Goal: Task Accomplishment & Management: Complete application form

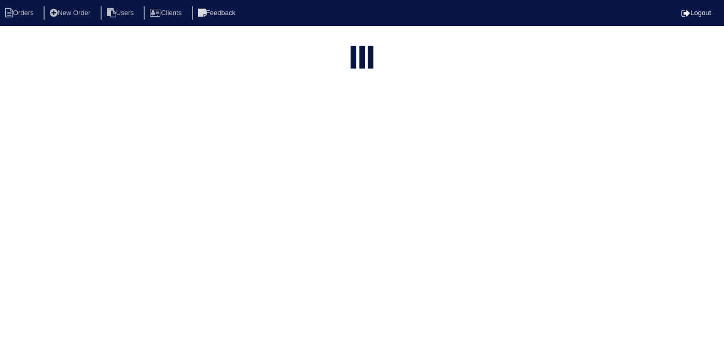
select select "15"
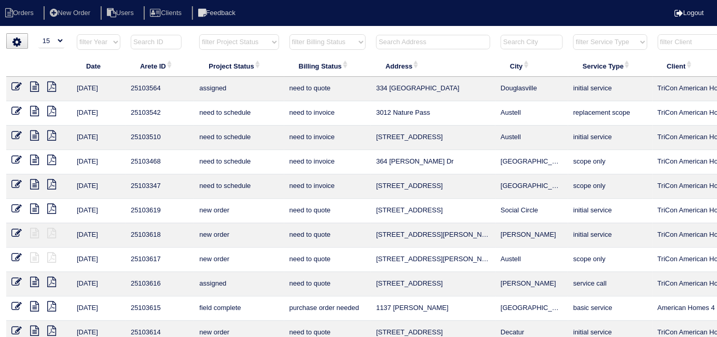
click at [391, 42] on input "text" at bounding box center [433, 42] width 114 height 15
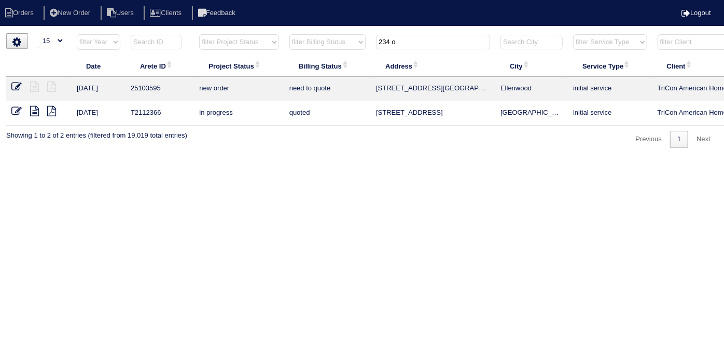
type input "234 o"
click at [17, 86] on icon at bounding box center [16, 86] width 10 height 10
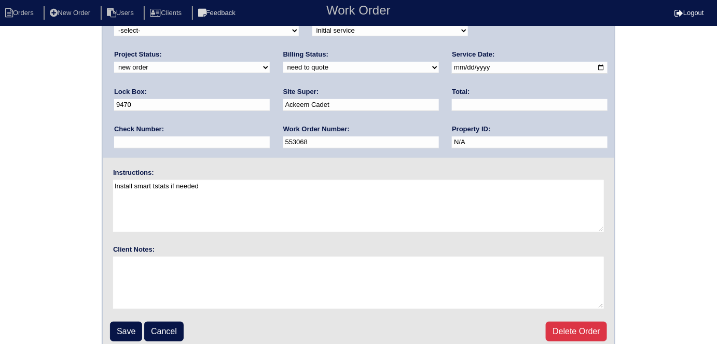
scroll to position [106, 0]
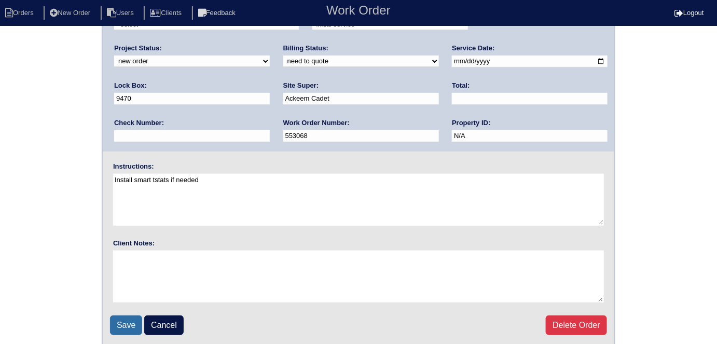
click at [128, 320] on input "Save" at bounding box center [126, 325] width 32 height 20
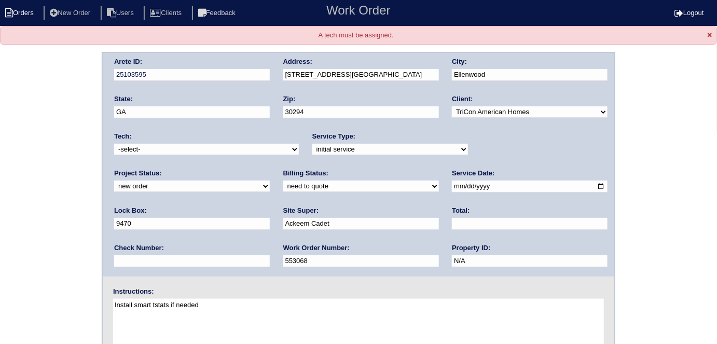
click at [36, 8] on li "Orders" at bounding box center [21, 13] width 42 height 14
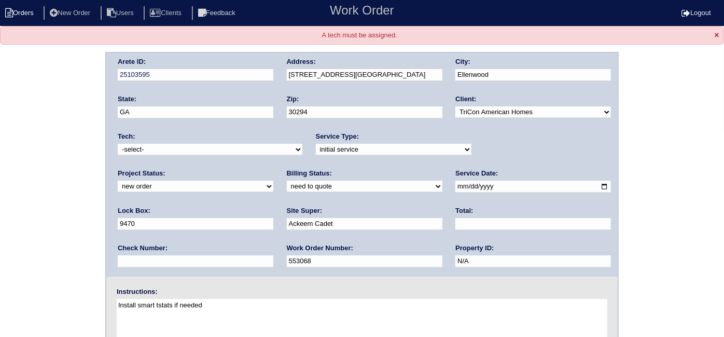
select select "15"
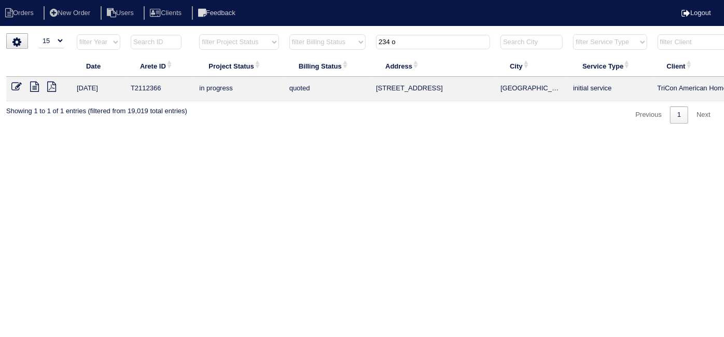
drag, startPoint x: 409, startPoint y: 42, endPoint x: 260, endPoint y: -1, distance: 155.5
click at [260, 0] on html "Orders New Order Users Clients Feedback Logout Orders New Order Users Clients M…" at bounding box center [362, 67] width 724 height 134
drag, startPoint x: 419, startPoint y: 38, endPoint x: 159, endPoint y: 0, distance: 262.7
click at [199, 33] on body "Orders New Order Users Clients Feedback Logout Orders New Order Users Clients M…" at bounding box center [362, 78] width 724 height 90
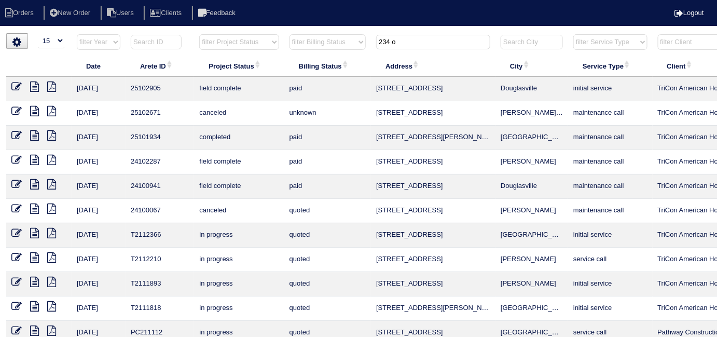
type input "234 o"
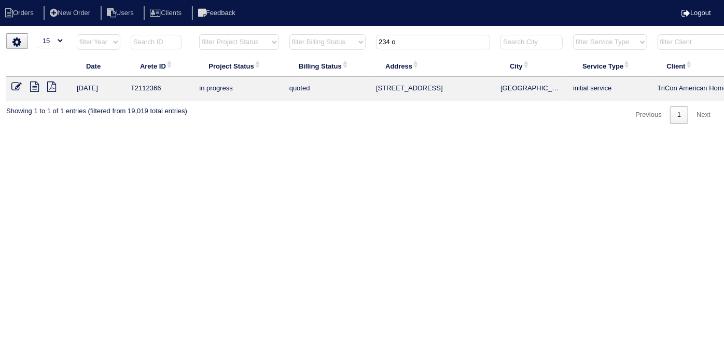
click at [18, 88] on icon at bounding box center [16, 86] width 10 height 10
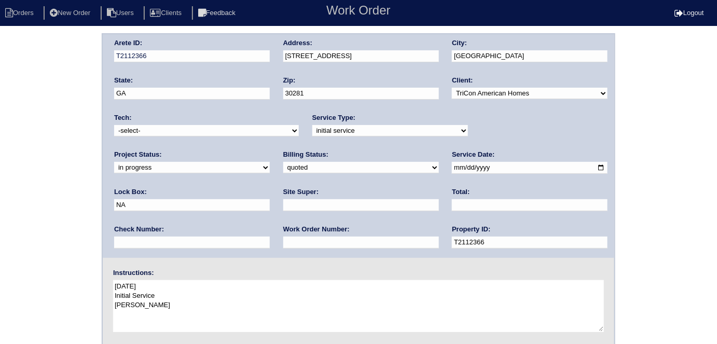
click at [297, 55] on input "234 Old Stagecoach Rd" at bounding box center [361, 56] width 156 height 12
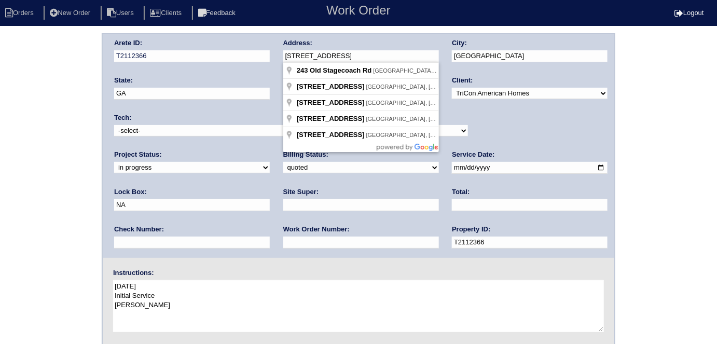
type input "243 Old Stagecoach Rd"
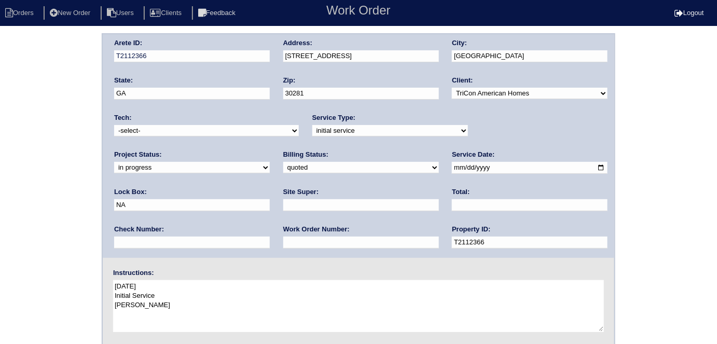
click at [0, 151] on div "Arete ID: T2112366 Address: 243 Old Stagecoach Rd City: Stockbridge State: GA Z…" at bounding box center [358, 243] width 717 height 420
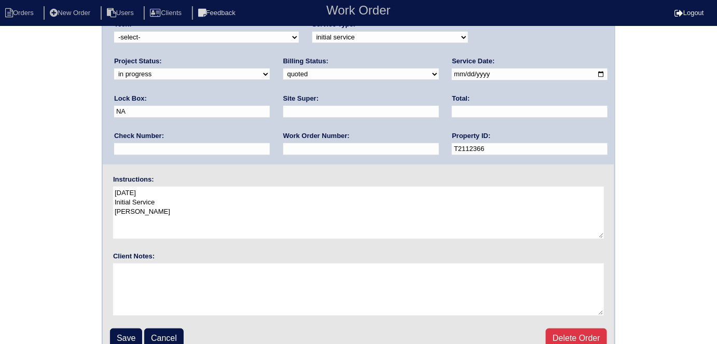
scroll to position [94, 0]
click at [167, 328] on link "Cancel" at bounding box center [163, 338] width 39 height 20
select select "15"
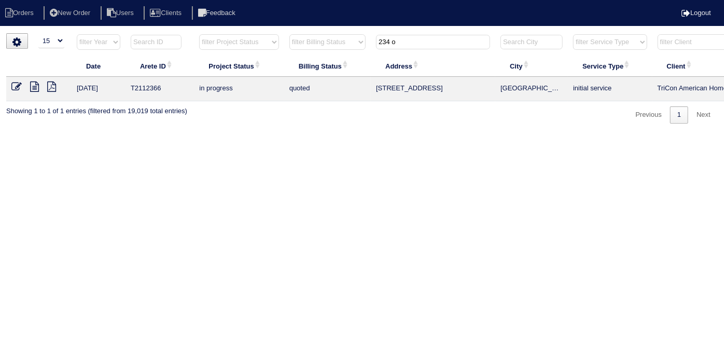
drag, startPoint x: 422, startPoint y: 36, endPoint x: 311, endPoint y: 47, distance: 112.0
click at [311, 47] on tr "filter Year -- Any Year -- 2025 2024 2023 2022 2021 2020 2019 filter Project St…" at bounding box center [455, 44] width 899 height 21
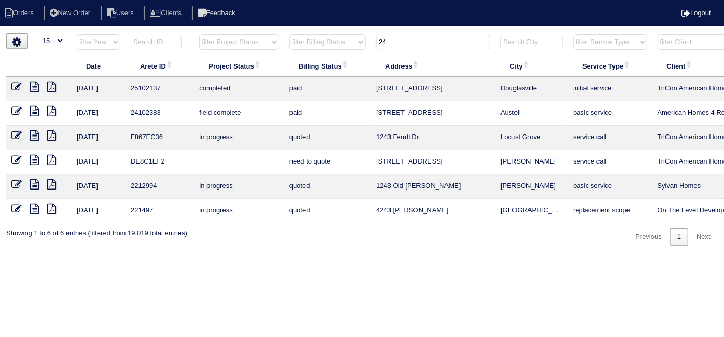
type input "2"
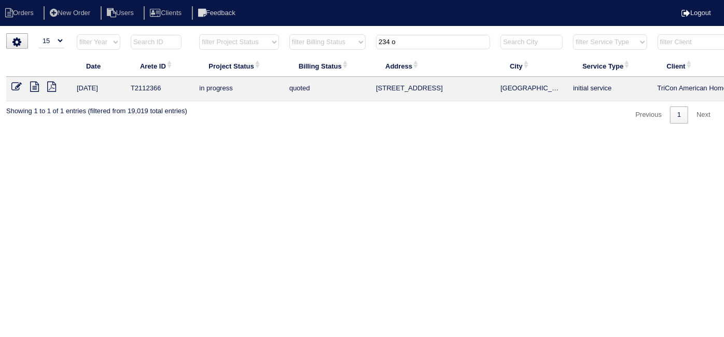
drag, startPoint x: 399, startPoint y: 37, endPoint x: 195, endPoint y: 0, distance: 207.8
click at [238, 34] on tr "filter Year -- Any Year -- 2025 2024 2023 2022 2021 2020 2019 filter Project St…" at bounding box center [455, 44] width 899 height 21
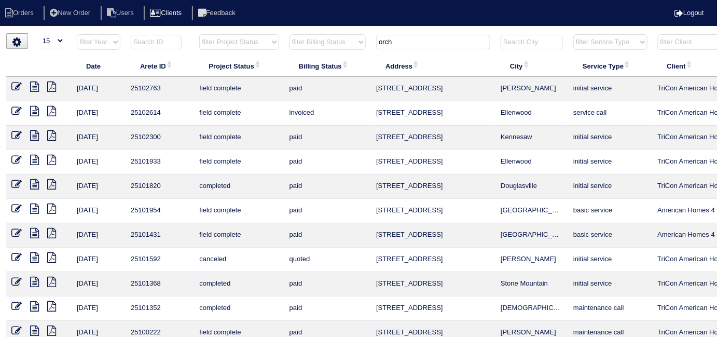
type input "orch"
drag, startPoint x: 400, startPoint y: 45, endPoint x: 318, endPoint y: 40, distance: 82.1
click at [320, 40] on tr "filter Year -- Any Year -- 2025 2024 2023 2022 2021 2020 2019 filter Project St…" at bounding box center [455, 44] width 899 height 21
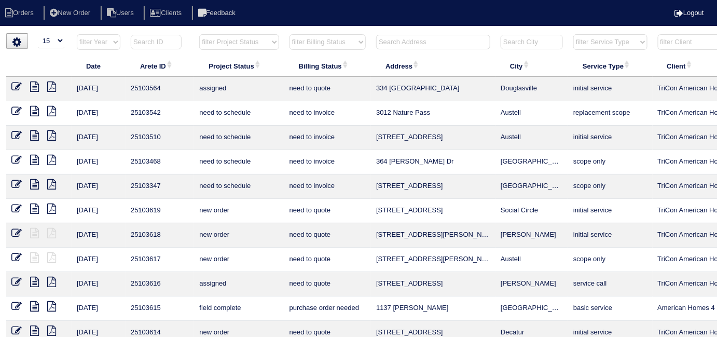
click at [158, 39] on input "text" at bounding box center [156, 42] width 51 height 15
paste input "25103595"
type input "25103595"
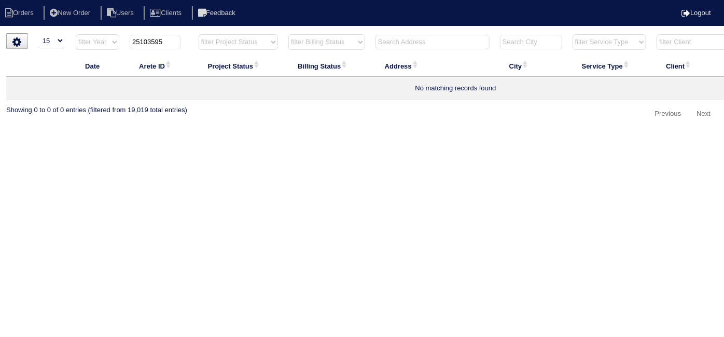
drag, startPoint x: 164, startPoint y: 40, endPoint x: 26, endPoint y: 51, distance: 138.9
click at [26, 51] on tr "filter Year -- Any Year -- 2025 2024 2023 2022 2021 2020 2019 25103595 filter P…" at bounding box center [455, 44] width 899 height 21
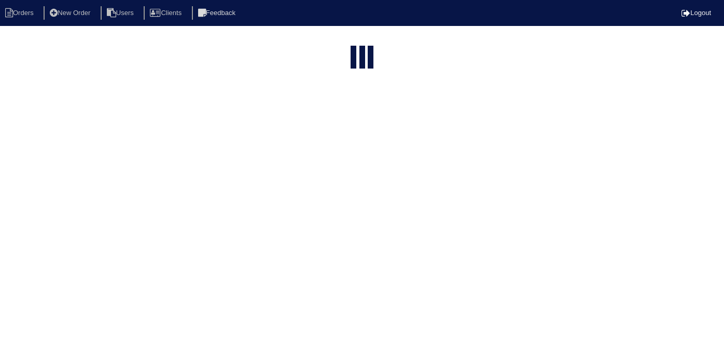
select select "15"
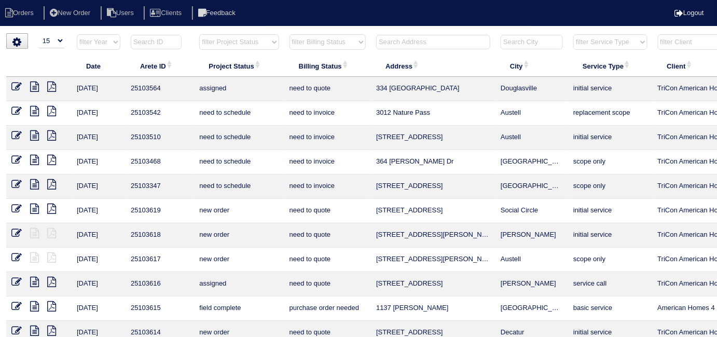
click at [403, 35] on input "text" at bounding box center [433, 42] width 114 height 15
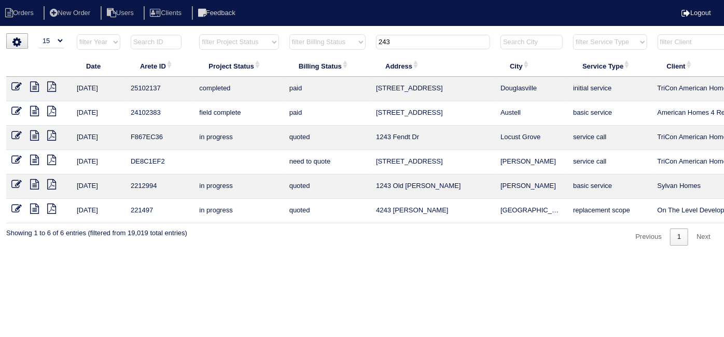
type input "243"
click at [91, 11] on li "New Order" at bounding box center [71, 13] width 55 height 14
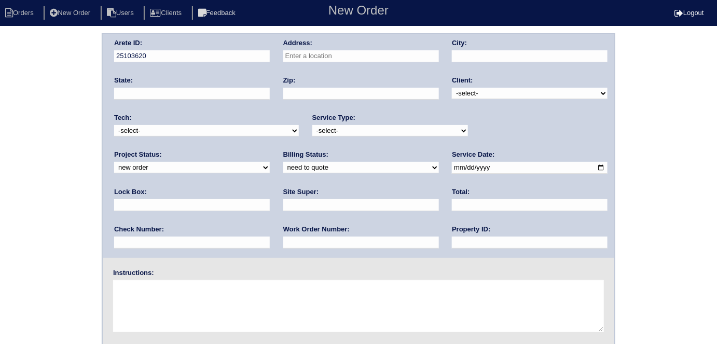
click at [426, 52] on input "text" at bounding box center [361, 56] width 156 height 12
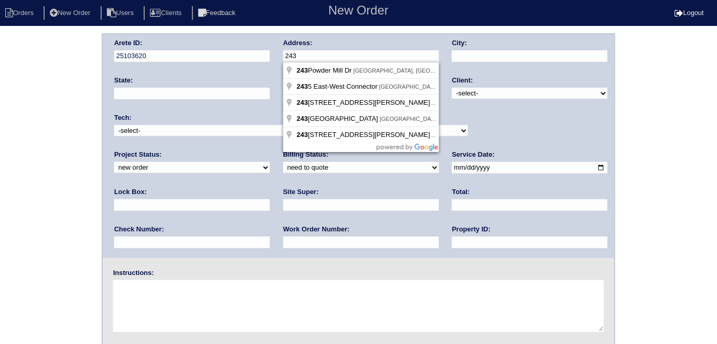
type input "24"
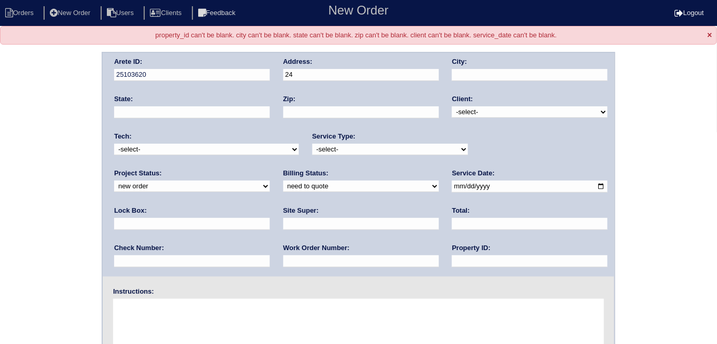
click at [319, 70] on input "24" at bounding box center [361, 75] width 156 height 12
type input "[STREET_ADDRESS]"
type input "Ellenwood"
type input "GA"
type input "30294"
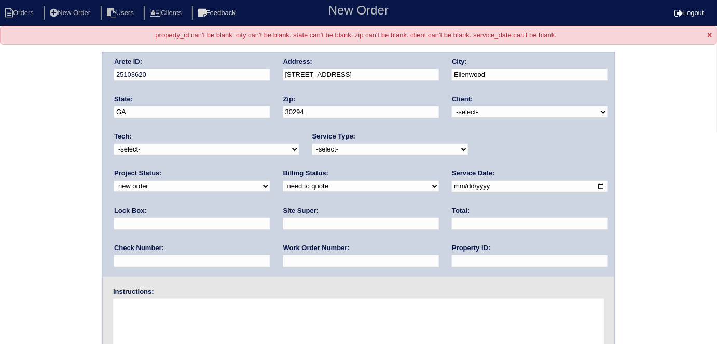
click at [458, 112] on select "-select- TriCon American Homes American Homes 4 Rent First Key Homes Zillow The…" at bounding box center [530, 111] width 156 height 11
select select "1"
click at [452, 106] on select "-select- TriCon American Homes American Homes 4 Rent First Key Homes Zillow The…" at bounding box center [530, 111] width 156 height 11
click at [389, 150] on select "-select- initial service basic service maintenance call replacement scope servi…" at bounding box center [390, 149] width 156 height 11
select select "initial service"
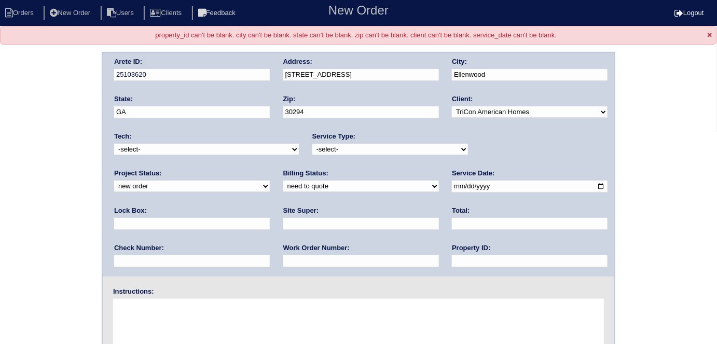
click at [312, 144] on select "-select- initial service basic service maintenance call replacement scope servi…" at bounding box center [390, 149] width 156 height 11
click at [270, 218] on input "text" at bounding box center [192, 224] width 156 height 12
type input "9470"
click at [452, 185] on input "date" at bounding box center [530, 187] width 156 height 12
type input "2025-10-01"
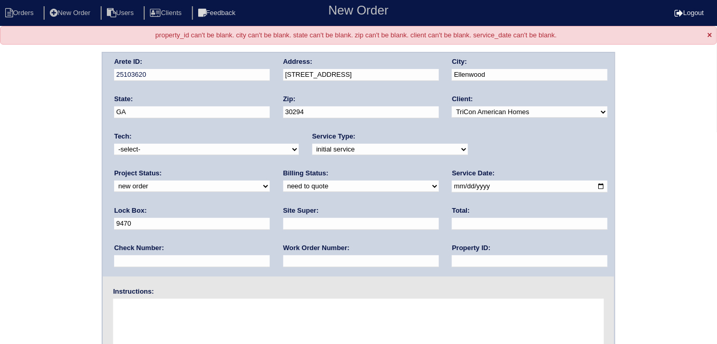
click at [452, 258] on input "text" at bounding box center [530, 261] width 156 height 12
type input "N/A"
click at [283, 222] on input "text" at bounding box center [361, 224] width 156 height 12
type input "Ackeem Cadet"
click at [283, 263] on input "text" at bounding box center [361, 261] width 156 height 12
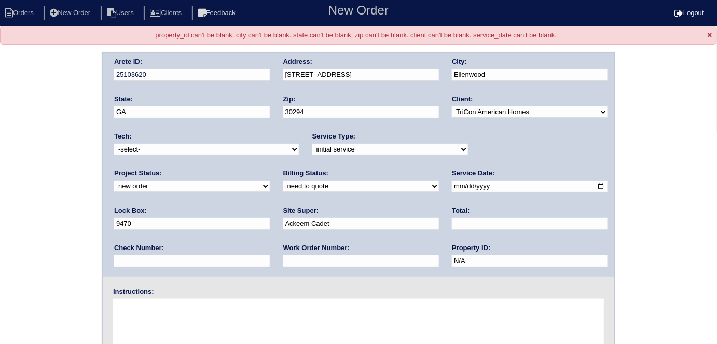
click at [283, 263] on input "text" at bounding box center [361, 261] width 156 height 12
type input "553068"
click at [193, 334] on textarea at bounding box center [358, 325] width 491 height 52
type textarea "Install smart tstats if needed"
click at [270, 181] on select "new order assigned in progress field complete need to schedule admin review arc…" at bounding box center [192, 186] width 156 height 11
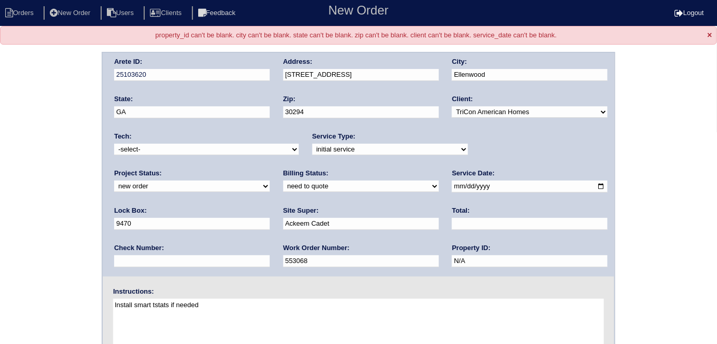
select select "assigned"
click at [270, 181] on select "new order assigned in progress field complete need to schedule admin review arc…" at bounding box center [192, 186] width 156 height 11
click at [132, 146] on select "-select- aretesmg+backup-tech@gmail.com benjohnholt88@gmail.com callisonhvac@ya…" at bounding box center [206, 149] width 185 height 11
select select "77"
click at [114, 144] on select "-select- aretesmg+backup-tech@gmail.com benjohnholt88@gmail.com callisonhvac@ya…" at bounding box center [206, 149] width 185 height 11
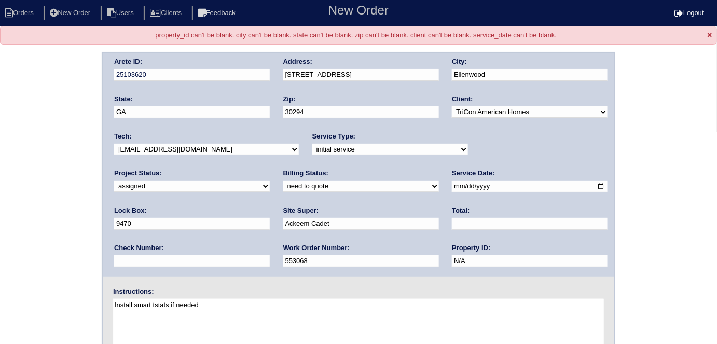
click at [0, 242] on div "Arete ID: 25103620 Address: 243 Orchard Hill View City: Ellenwood State: GA Zip…" at bounding box center [358, 262] width 717 height 420
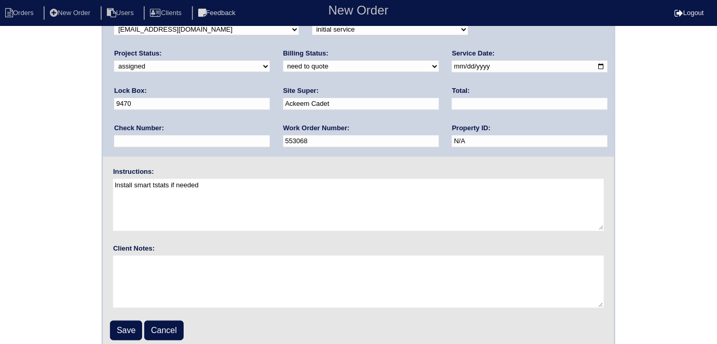
scroll to position [125, 0]
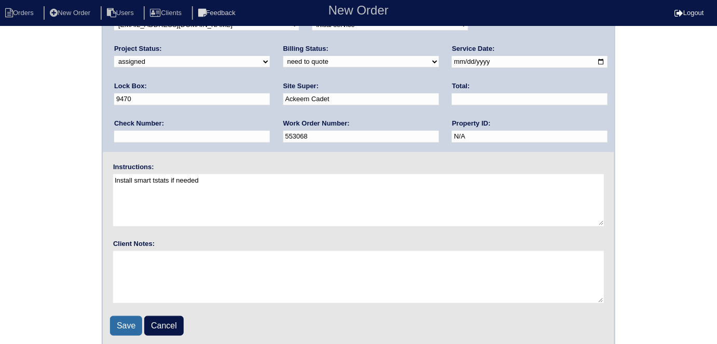
click at [127, 324] on input "Save" at bounding box center [126, 326] width 32 height 20
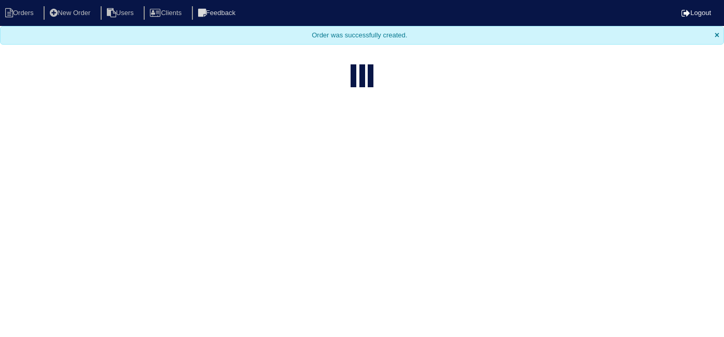
select select "15"
type input "243"
